Goal: Check status: Check status

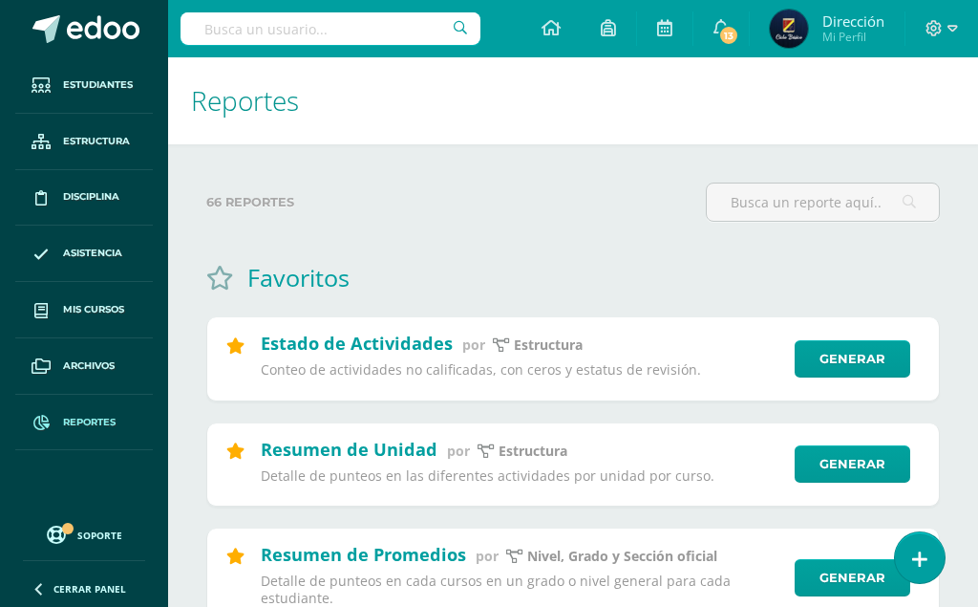
scroll to position [195, 0]
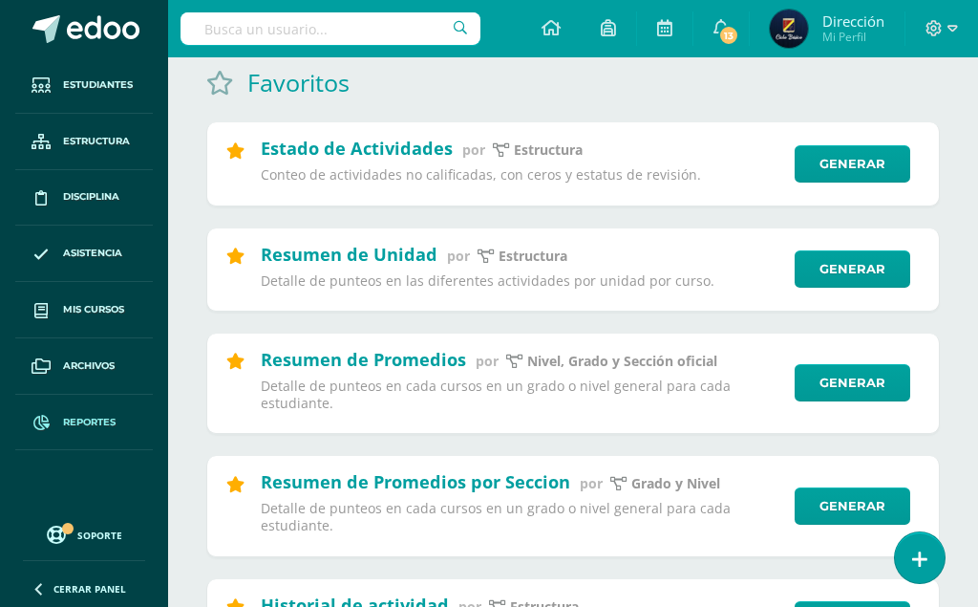
click at [376, 26] on input "text" at bounding box center [331, 28] width 300 height 32
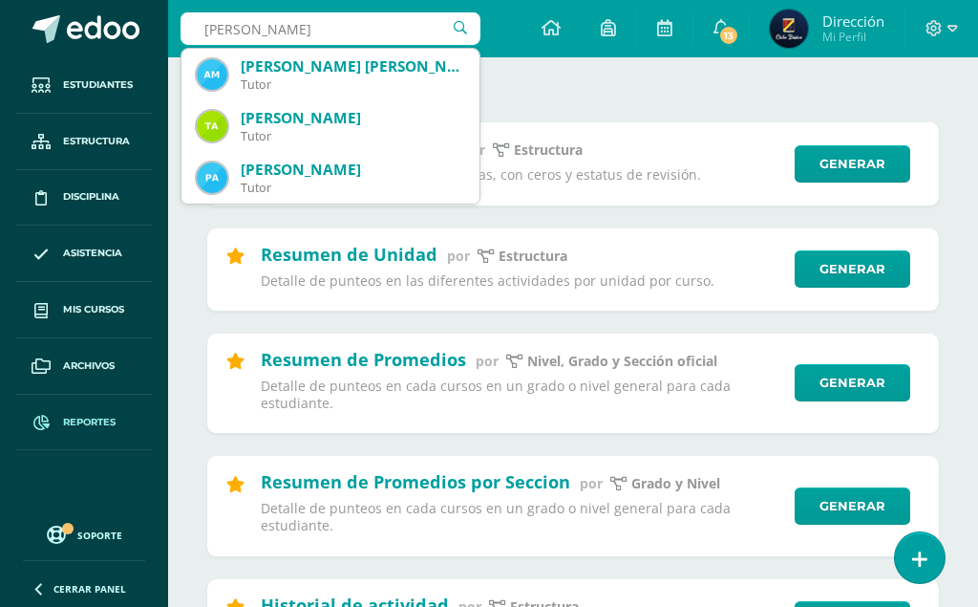
type input "vanessa"
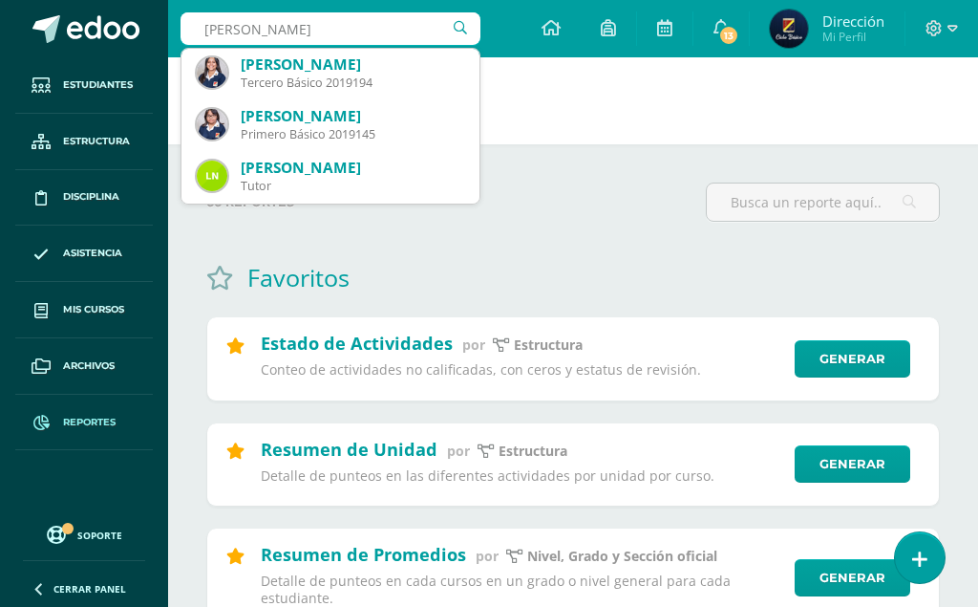
scroll to position [218, 0]
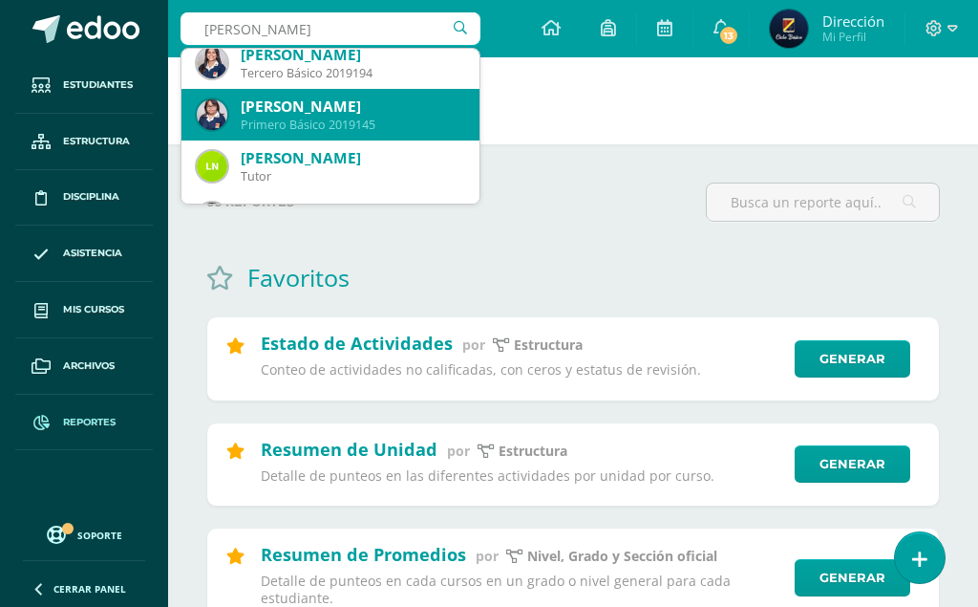
click at [395, 105] on div "Marlen Vanessa Perez Alvarez" at bounding box center [353, 106] width 224 height 20
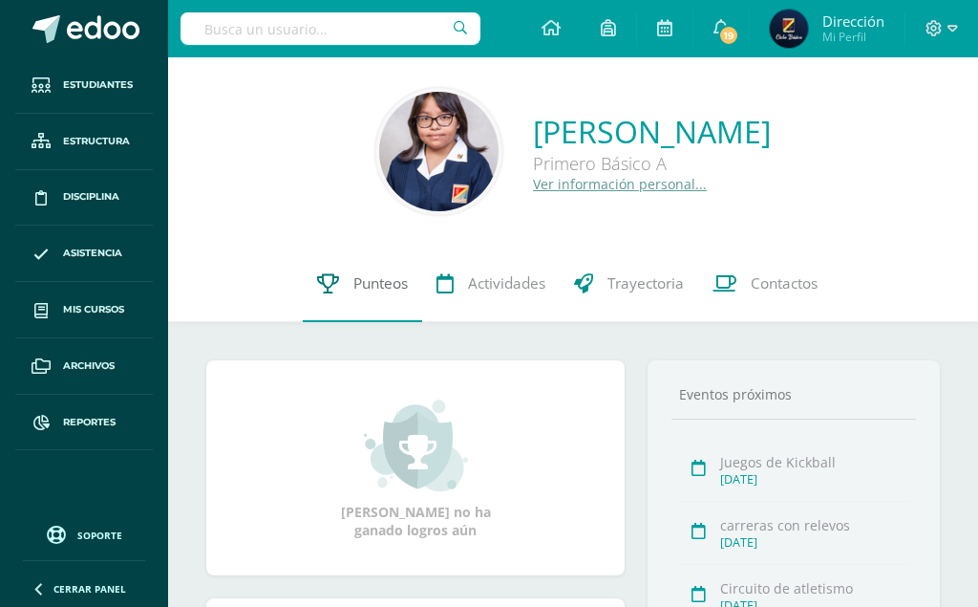
click at [376, 272] on link "Punteos" at bounding box center [362, 284] width 119 height 76
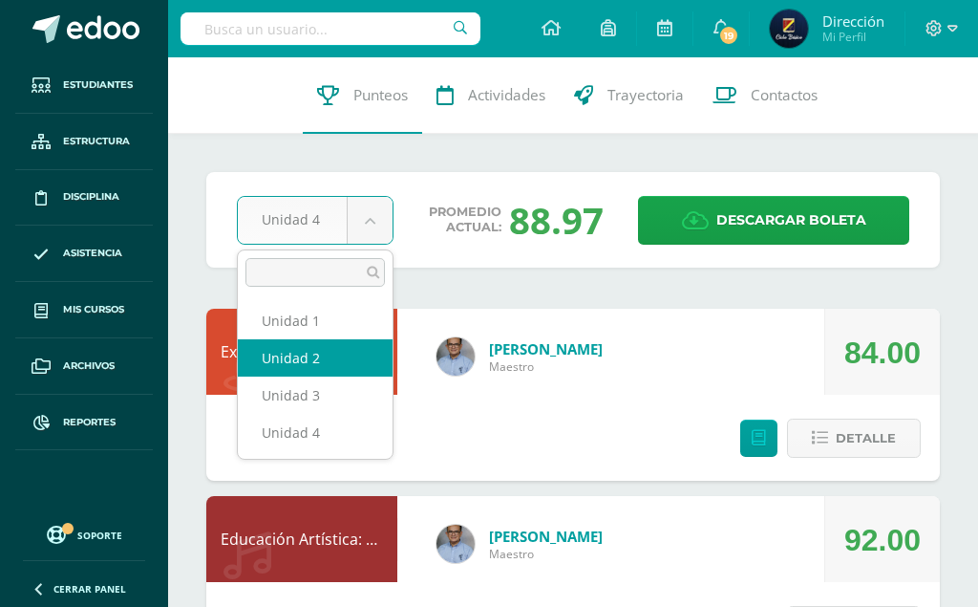
select select "Unidad 2"
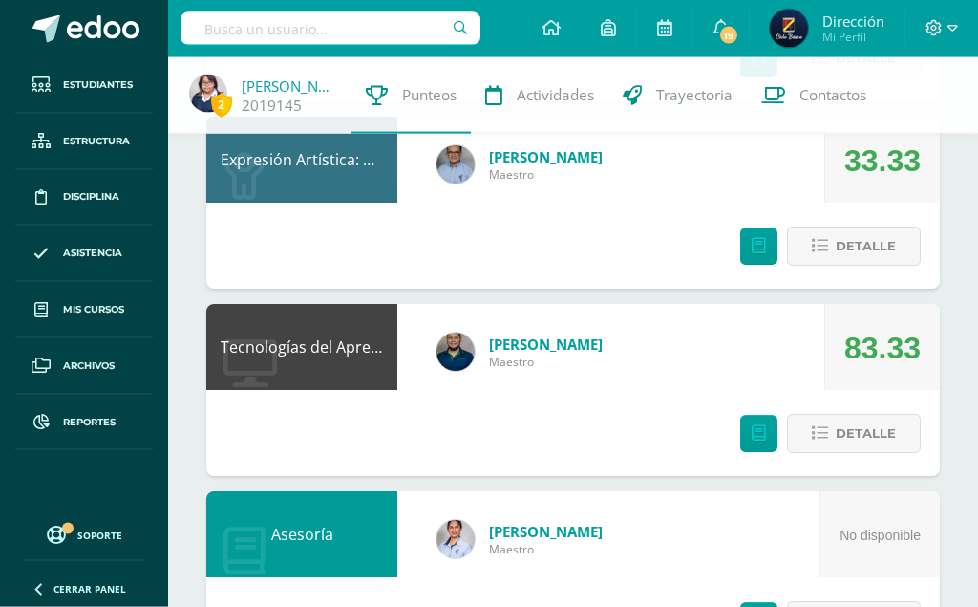
scroll to position [1462, 0]
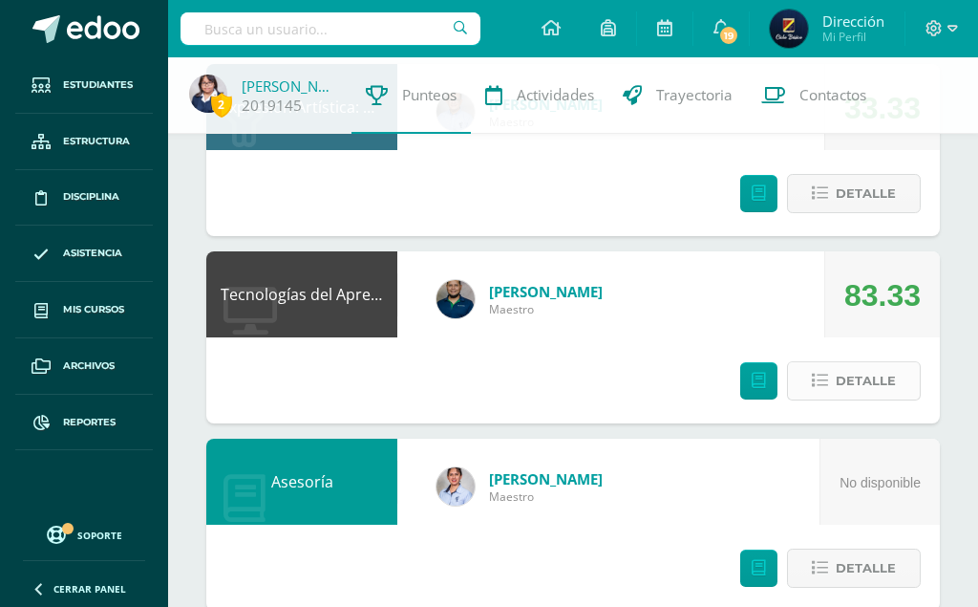
click at [852, 363] on span "Detalle" at bounding box center [866, 380] width 60 height 35
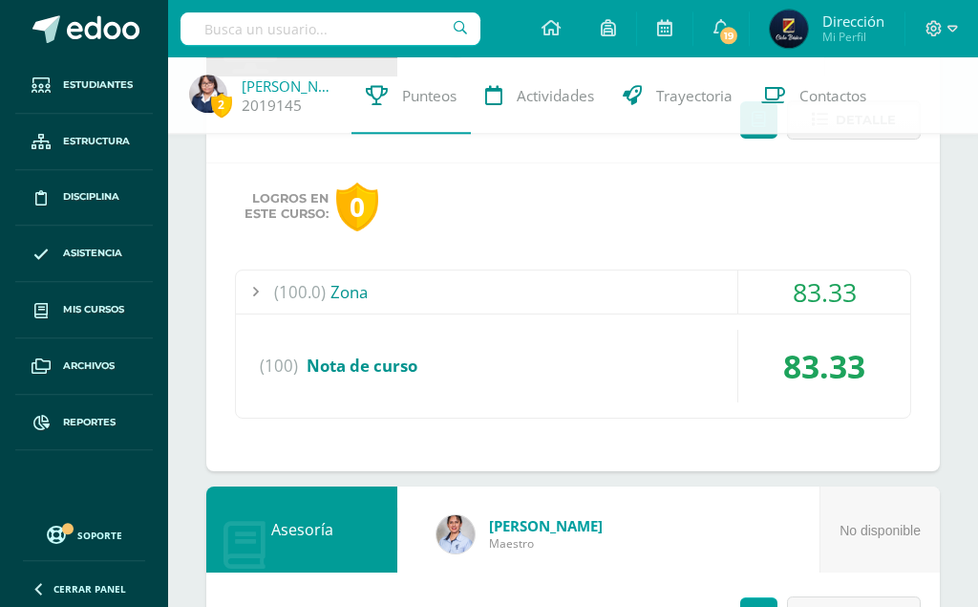
scroll to position [1754, 0]
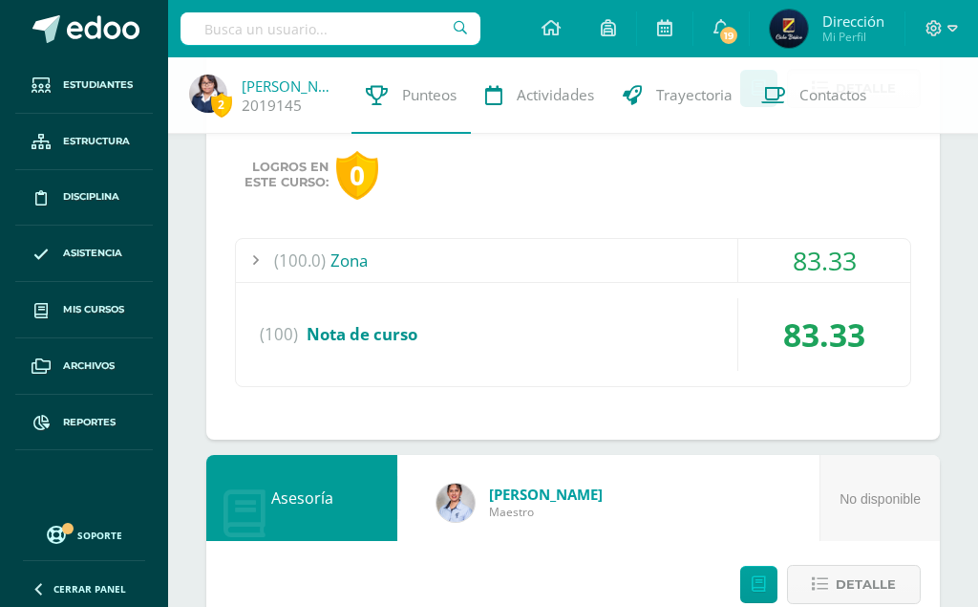
click at [345, 239] on div "(100.0) Zona" at bounding box center [573, 260] width 674 height 43
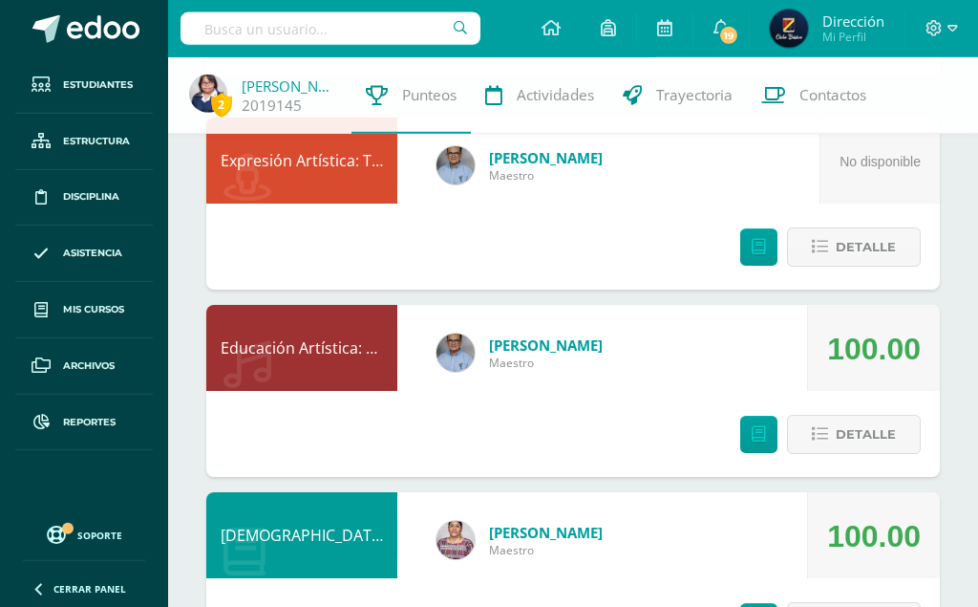
scroll to position [97, 0]
